Goal: Task Accomplishment & Management: Manage account settings

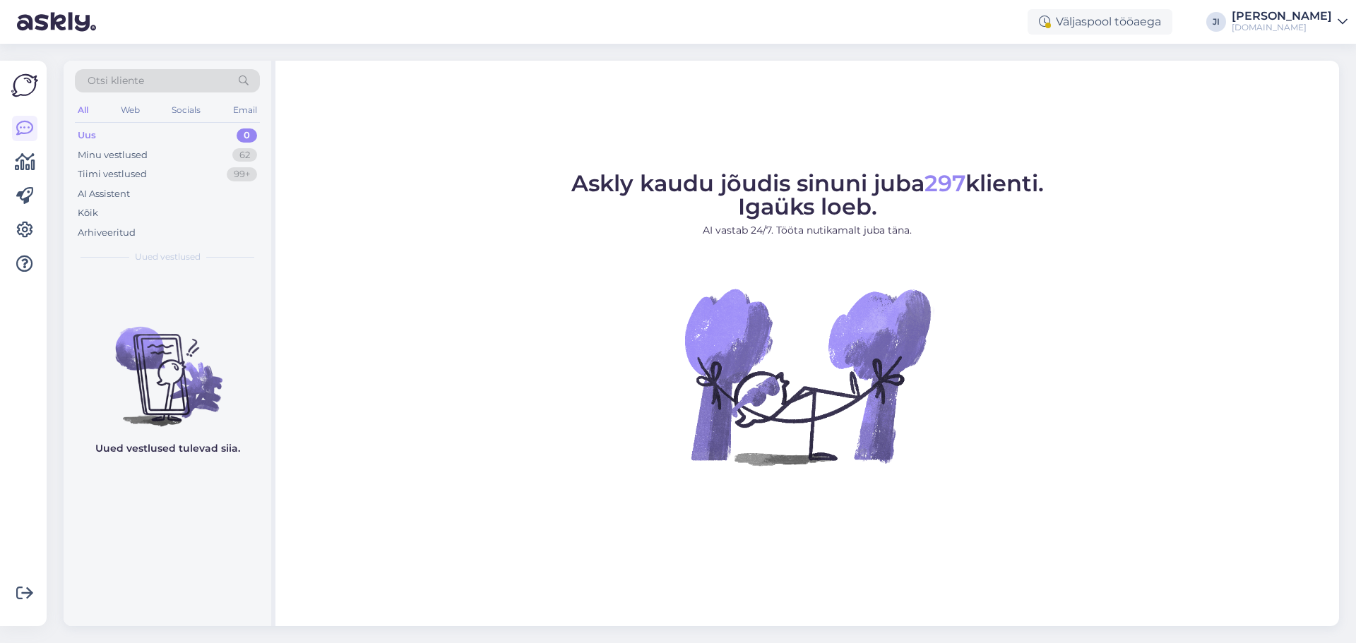
click at [1297, 20] on div "[PERSON_NAME]" at bounding box center [1282, 16] width 100 height 11
click at [1221, 126] on div "Logi välja" at bounding box center [1221, 120] width 251 height 25
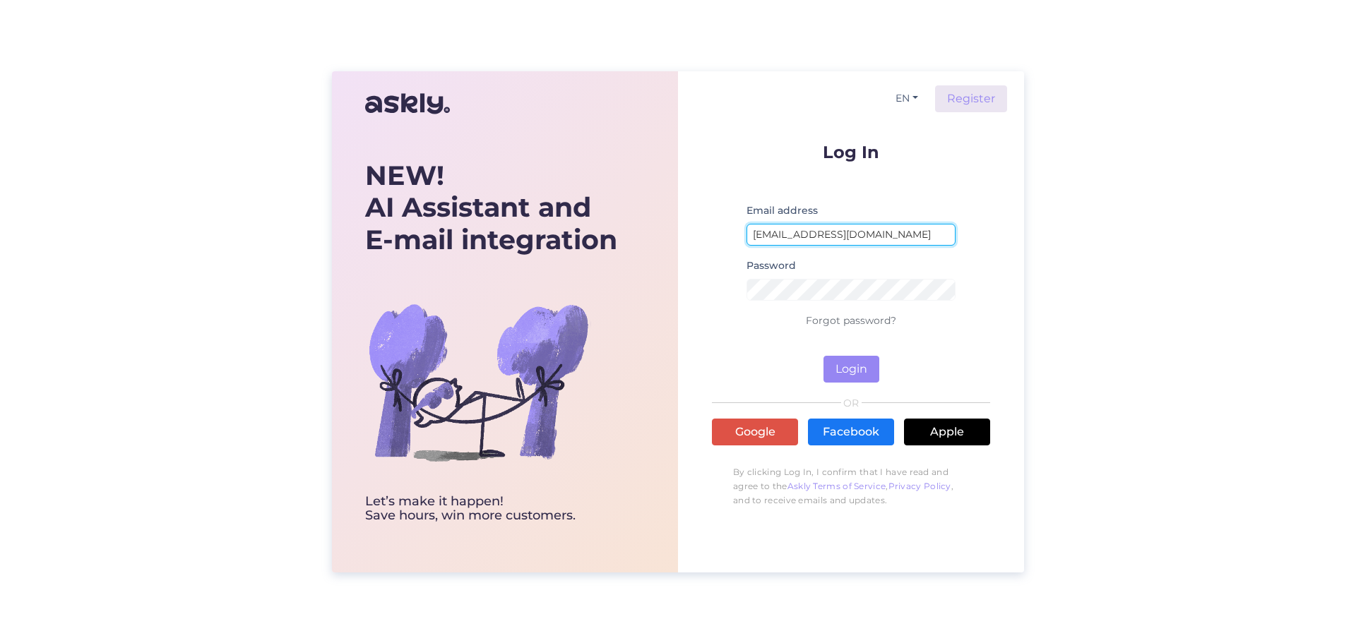
click at [797, 231] on input "[EMAIL_ADDRESS][DOMAIN_NAME]" at bounding box center [851, 235] width 209 height 22
type input "[EMAIL_ADDRESS][DOMAIN_NAME]"
click at [859, 376] on button "Login" at bounding box center [852, 369] width 56 height 27
